Goal: Navigation & Orientation: Find specific page/section

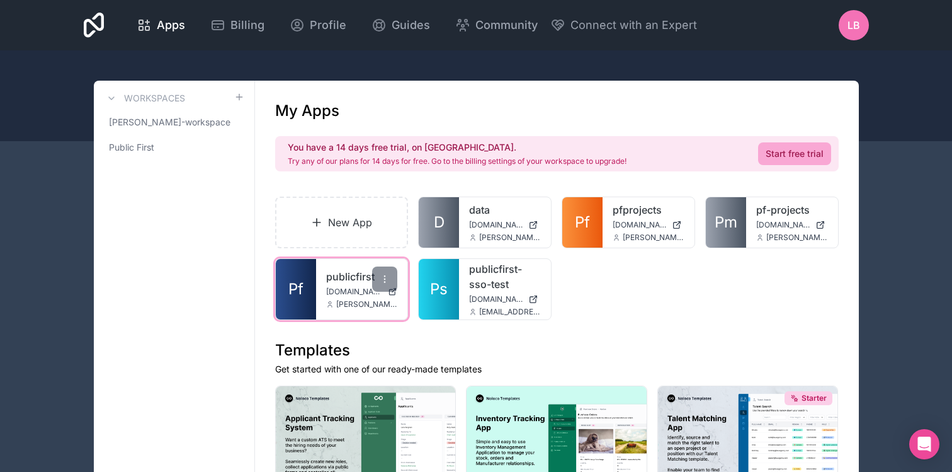
click at [339, 289] on span "[DOMAIN_NAME]" at bounding box center [354, 291] width 57 height 10
click at [144, 18] on icon at bounding box center [144, 25] width 15 height 15
click at [94, 28] on icon at bounding box center [94, 25] width 21 height 25
click at [343, 265] on div "publicfirst finances.publicfirst.co.uk jonathan@publicfirst.co.uk" at bounding box center [362, 289] width 92 height 60
click at [332, 278] on link "publicfirst" at bounding box center [362, 276] width 72 height 15
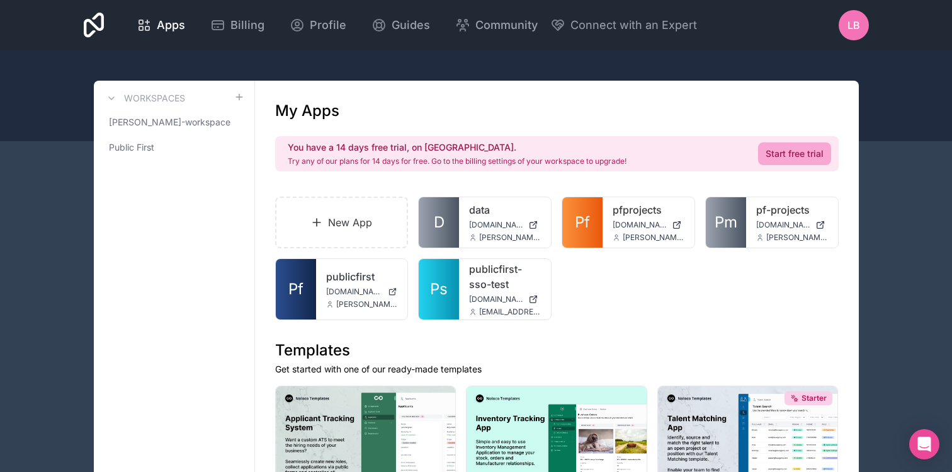
click at [411, 108] on div "My Apps" at bounding box center [556, 111] width 563 height 20
click at [348, 288] on span "[DOMAIN_NAME]" at bounding box center [354, 291] width 57 height 10
click at [342, 276] on link "publicfirst" at bounding box center [362, 276] width 72 height 15
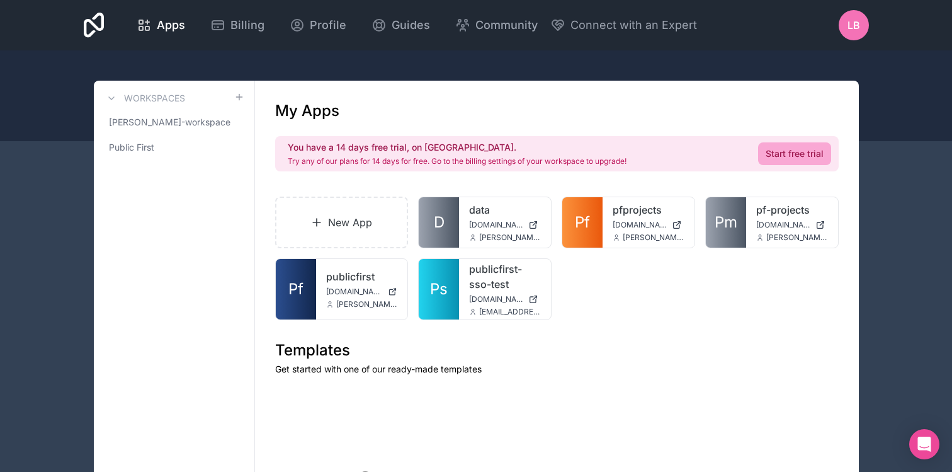
click at [860, 30] on div "LB" at bounding box center [854, 25] width 30 height 30
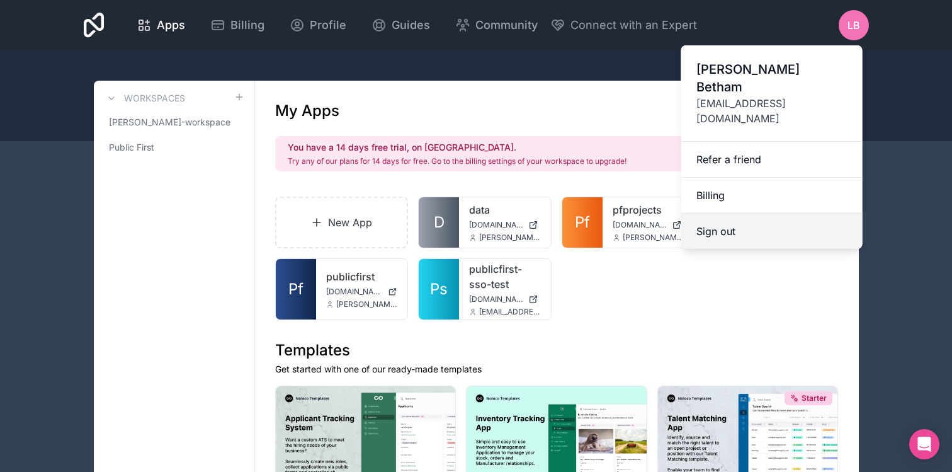
click at [721, 213] on button "Sign out" at bounding box center [771, 230] width 181 height 35
